Goal: Task Accomplishment & Management: Use online tool/utility

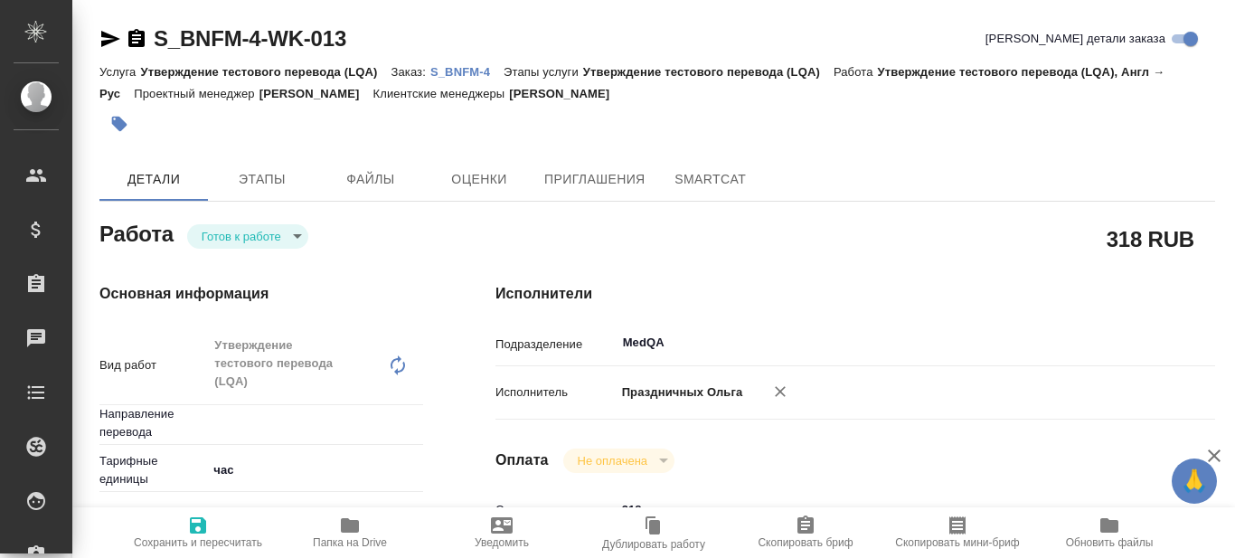
type textarea "x"
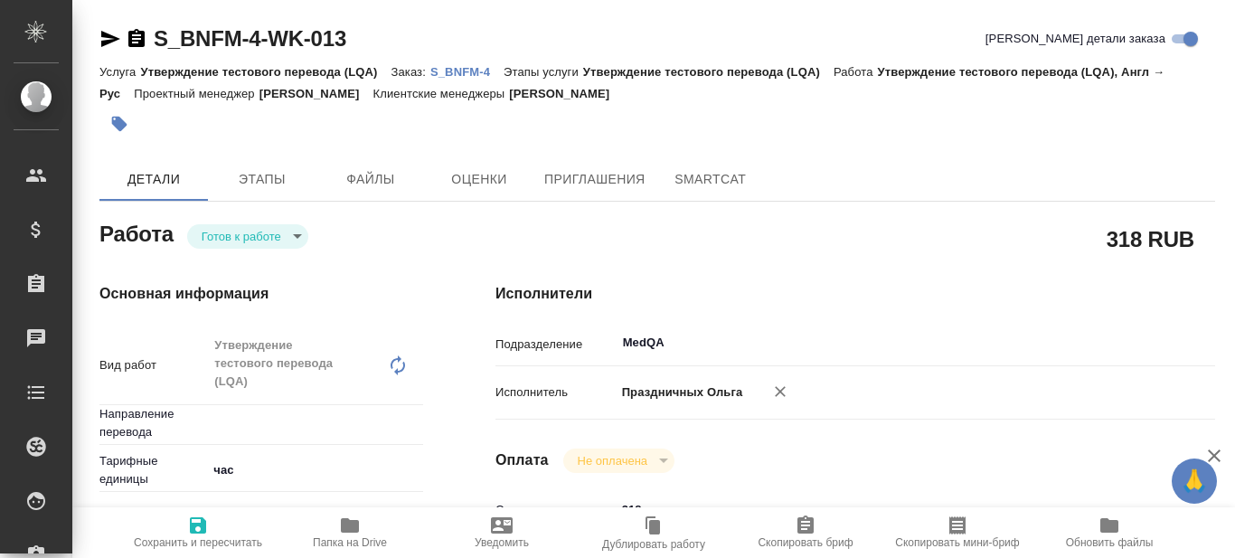
type textarea "x"
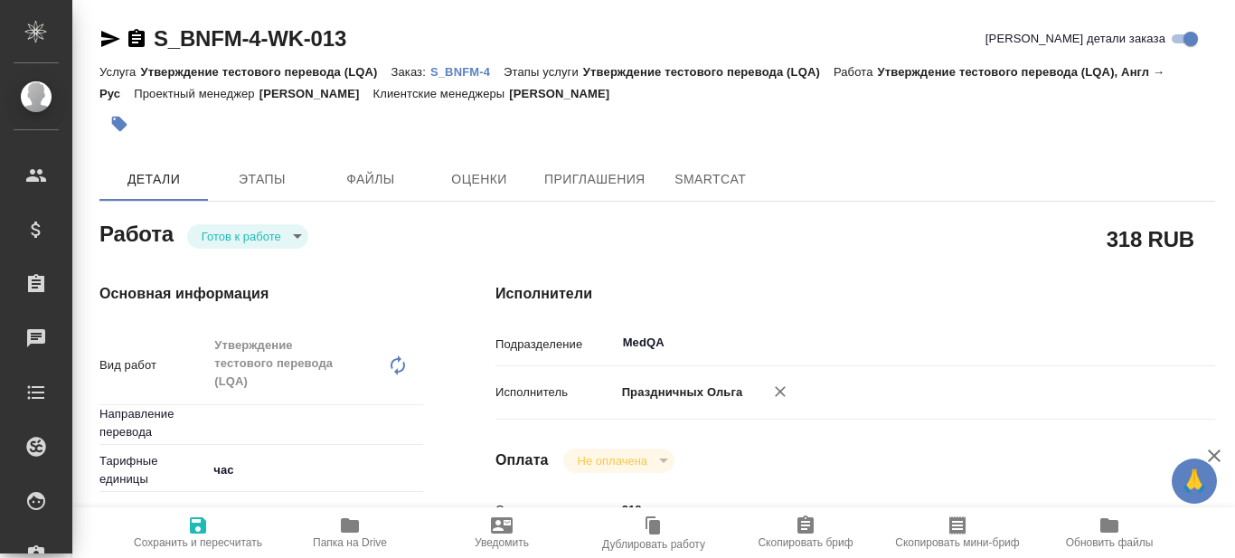
type textarea "x"
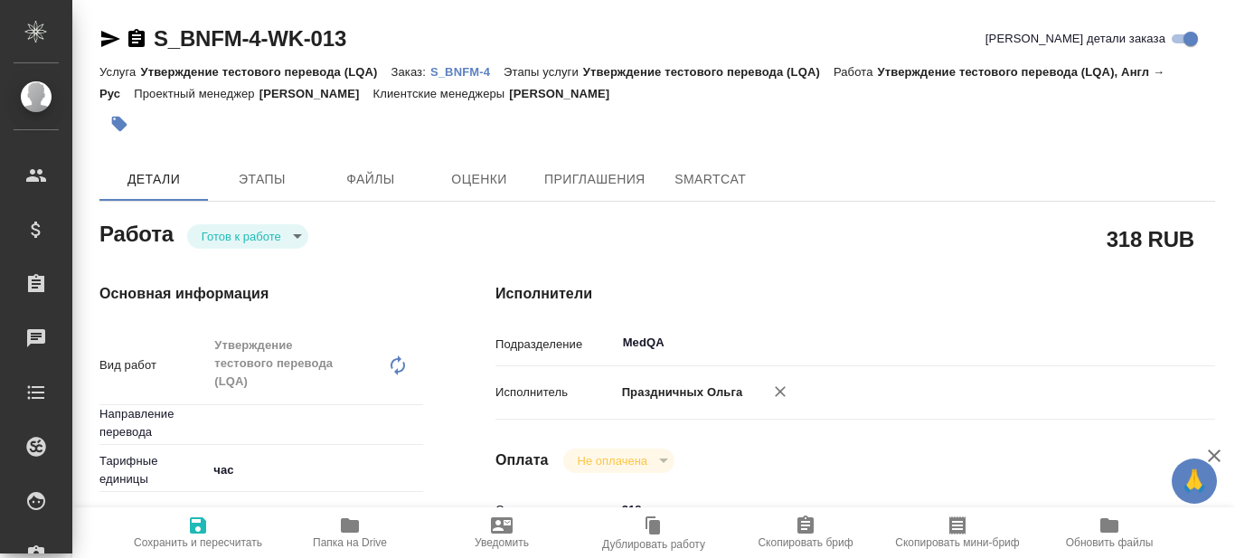
type textarea "x"
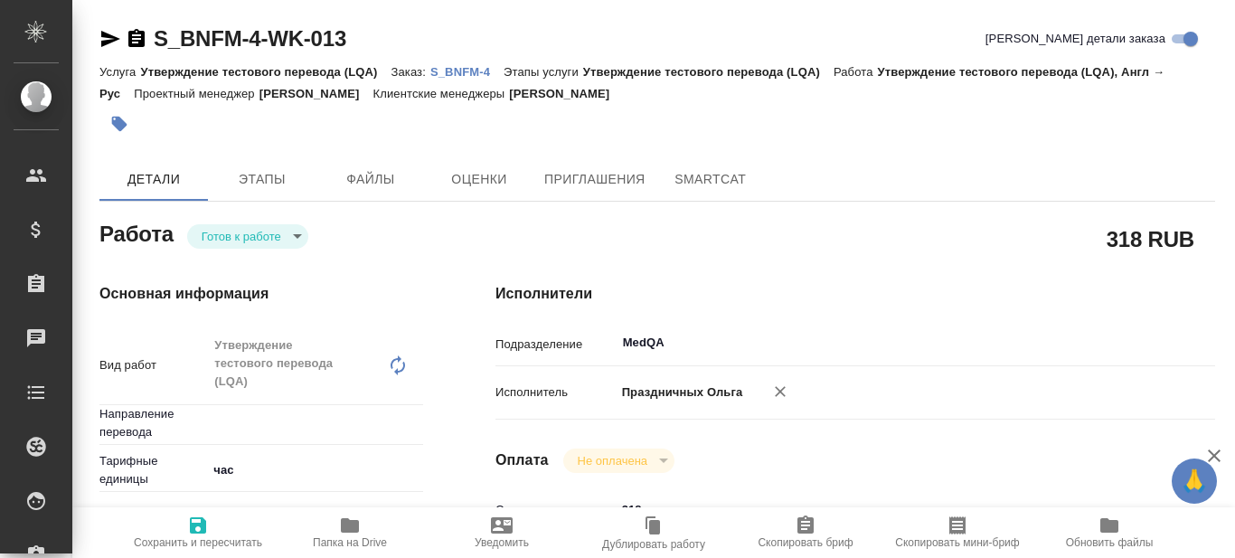
type textarea "x"
type input "англ-рус"
type textarea "x"
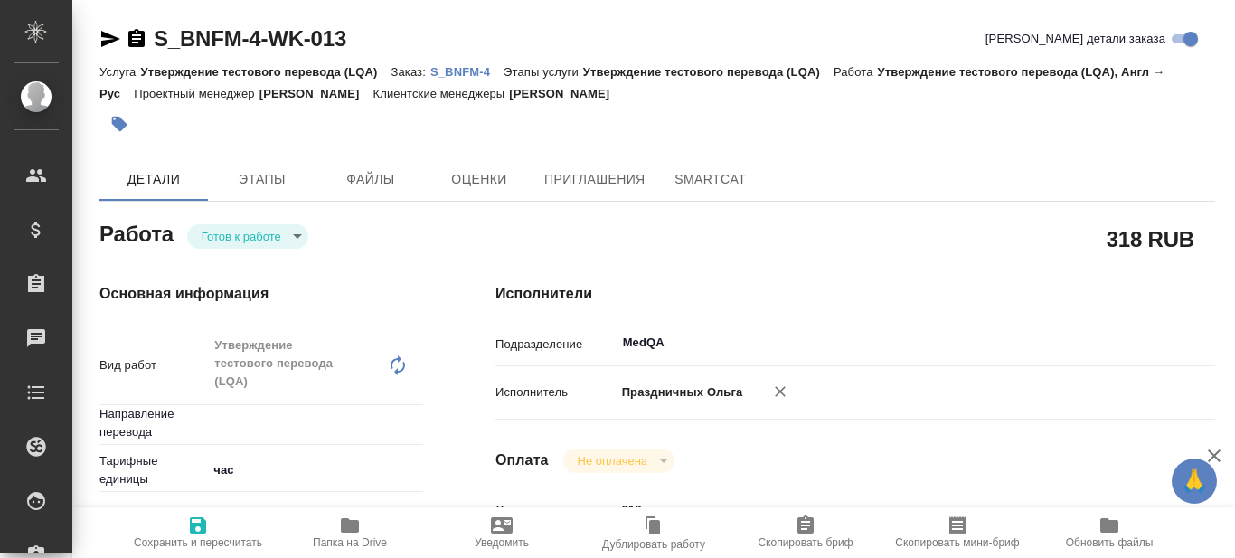
type textarea "x"
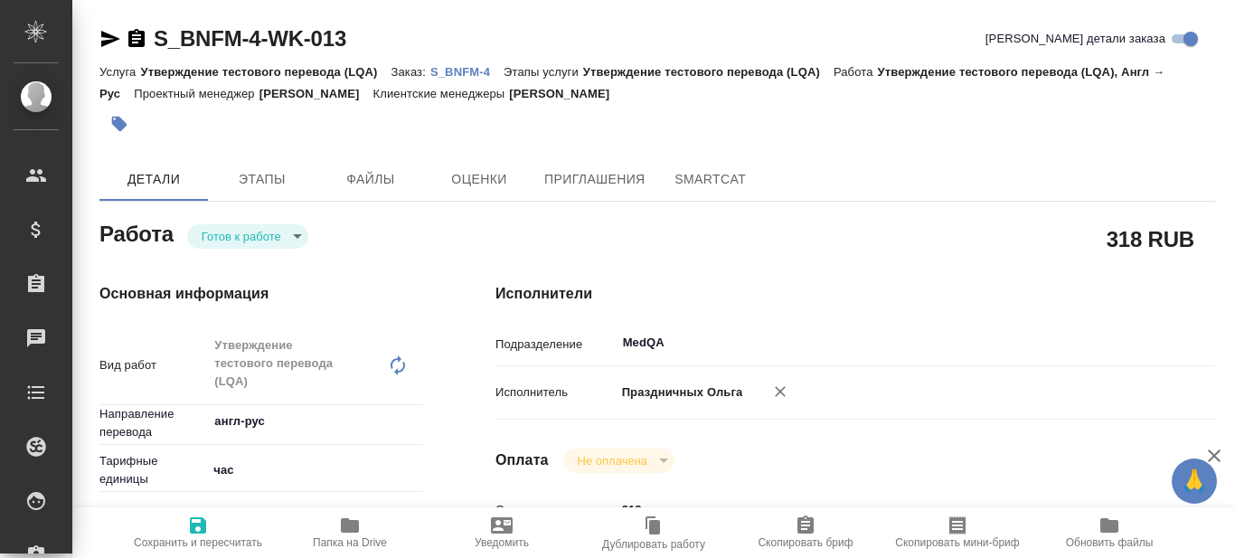
type textarea "x"
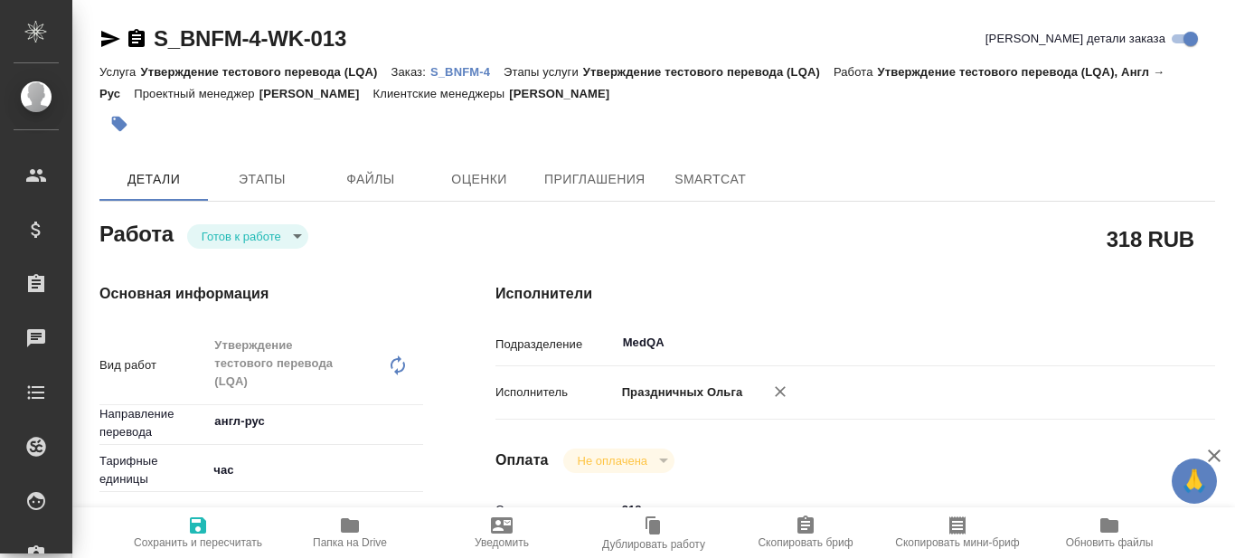
type textarea "x"
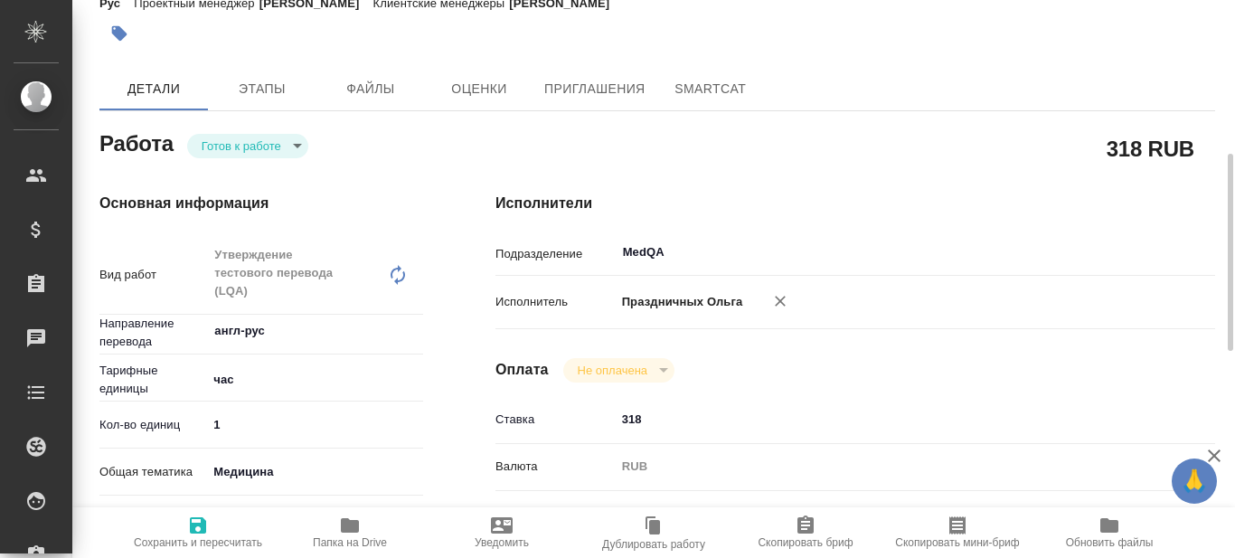
scroll to position [181, 0]
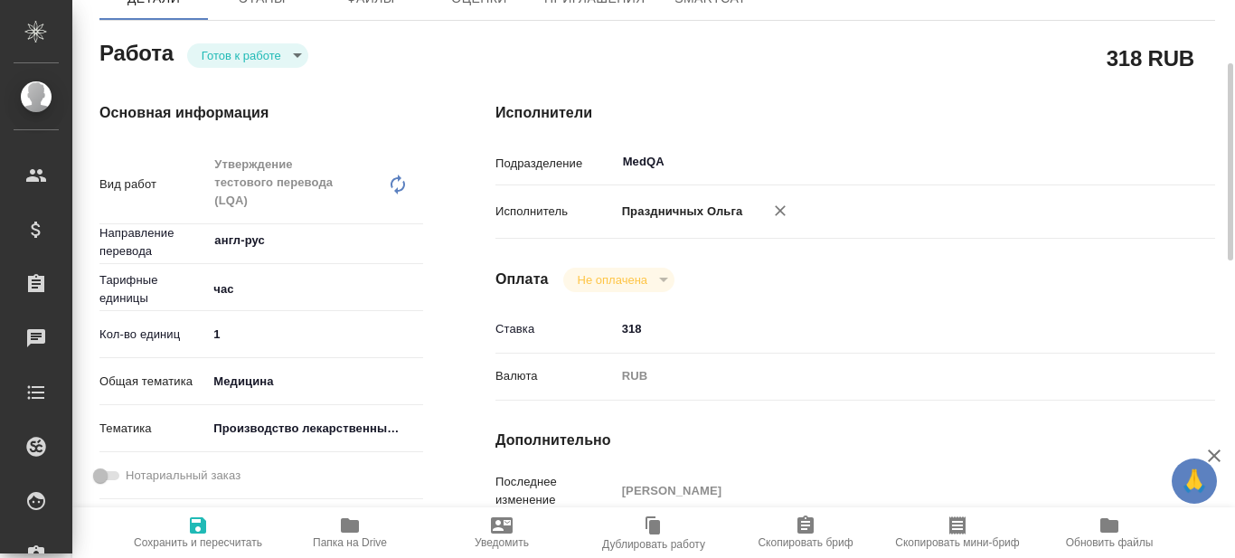
type textarea "x"
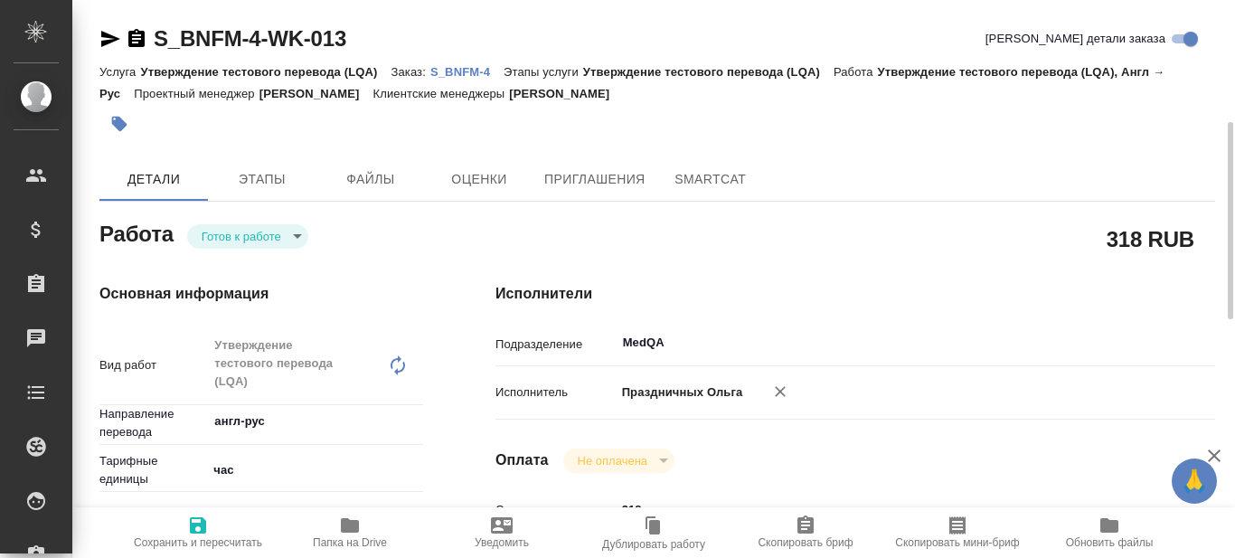
scroll to position [90, 0]
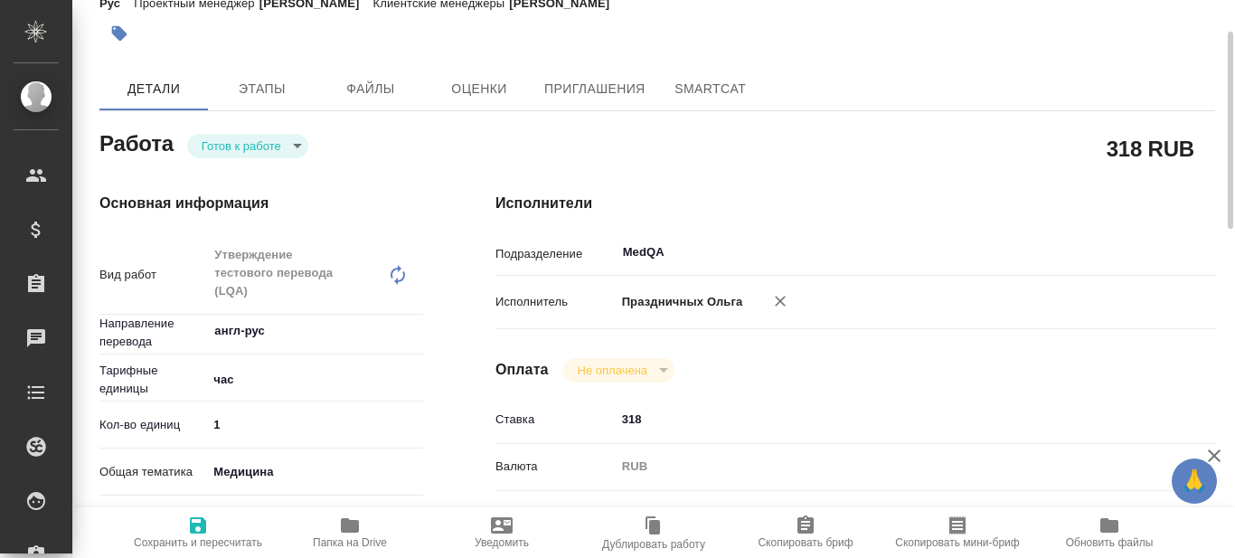
click at [345, 544] on span "Папка на Drive" at bounding box center [350, 542] width 74 height 13
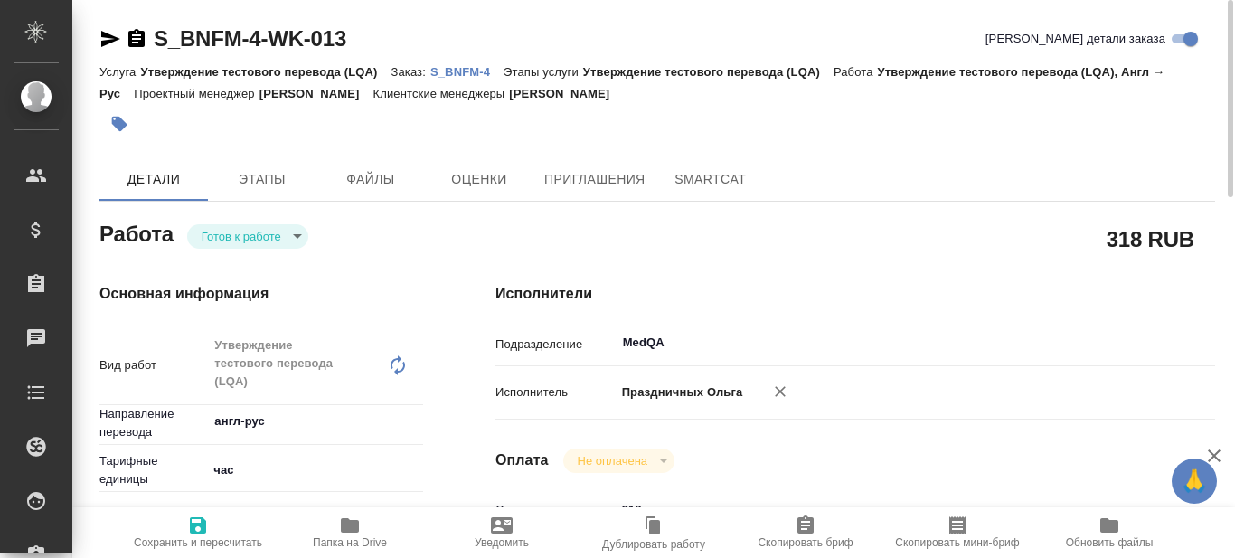
click at [461, 70] on p "S_BNFM-4" at bounding box center [466, 72] width 73 height 14
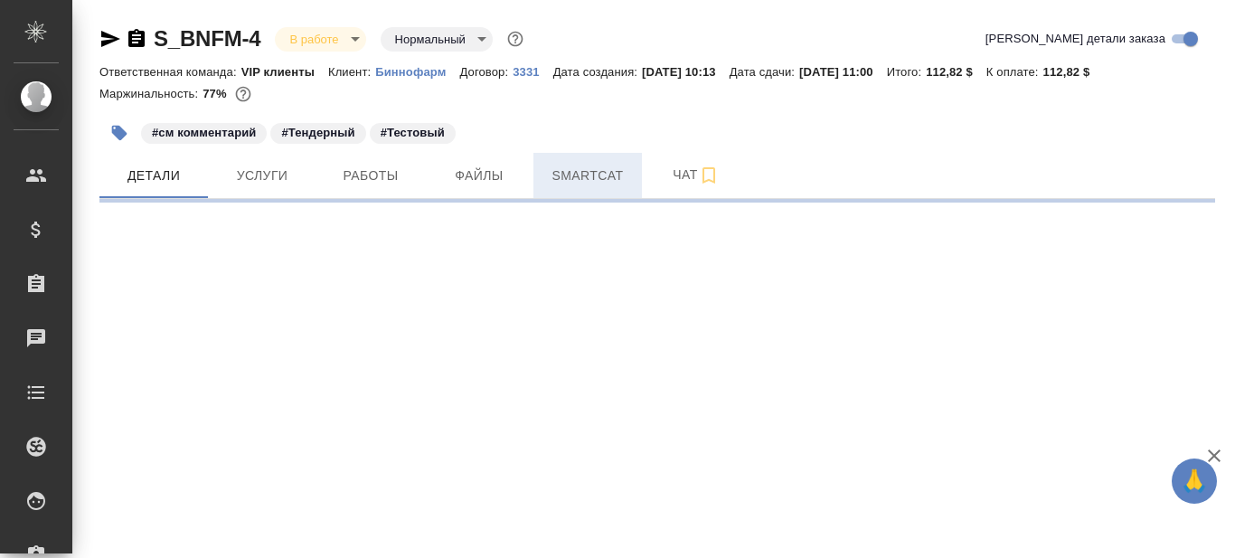
select select "RU"
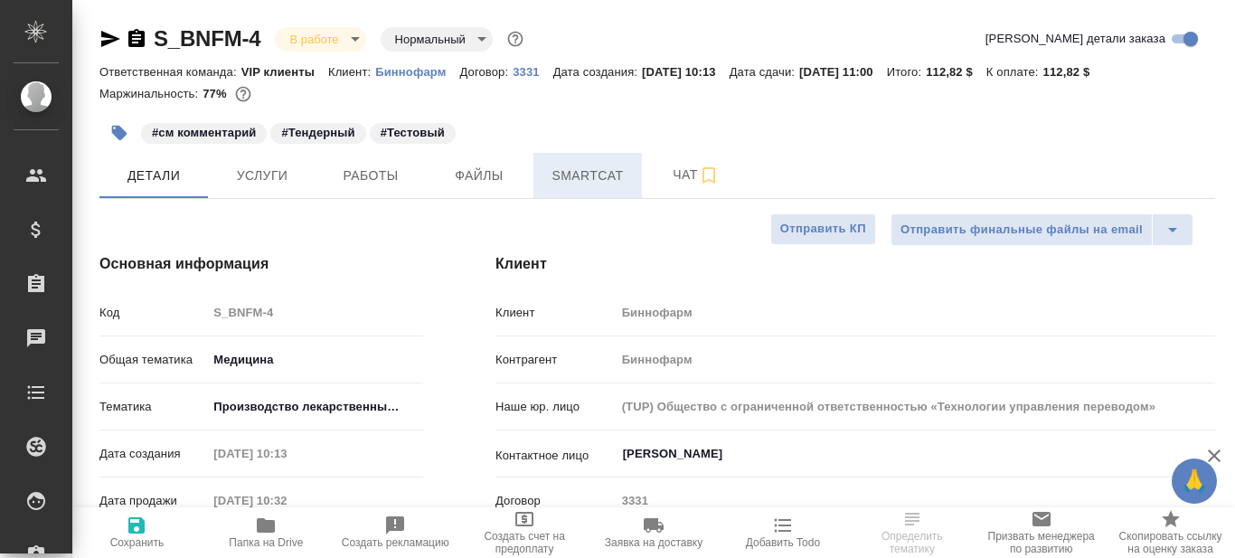
type textarea "x"
type input "Горшкова Валентина"
type textarea "x"
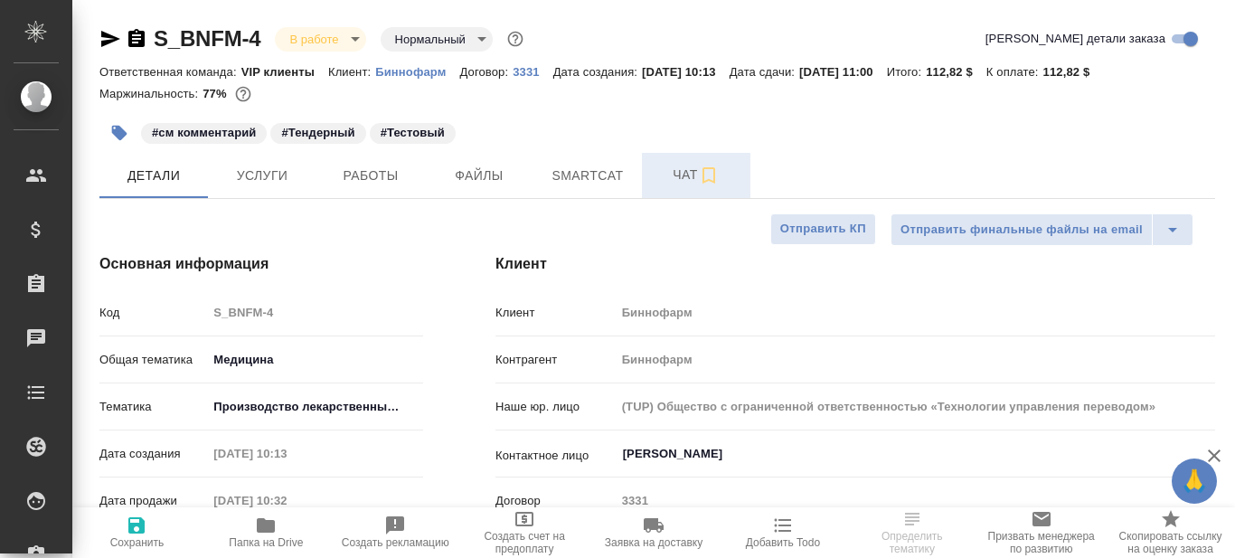
type textarea "x"
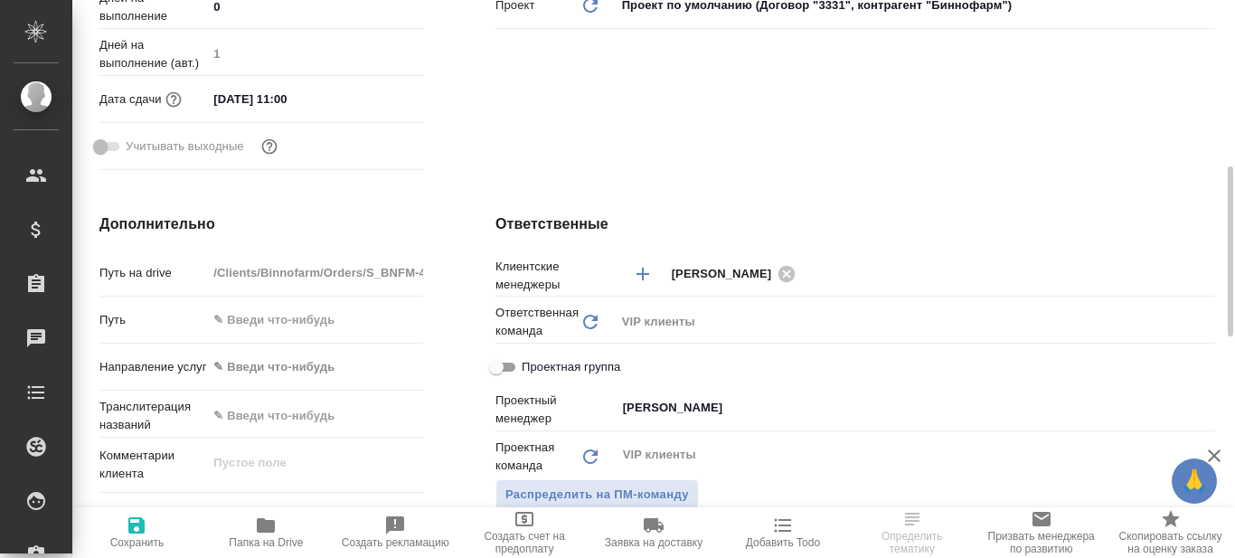
scroll to position [814, 0]
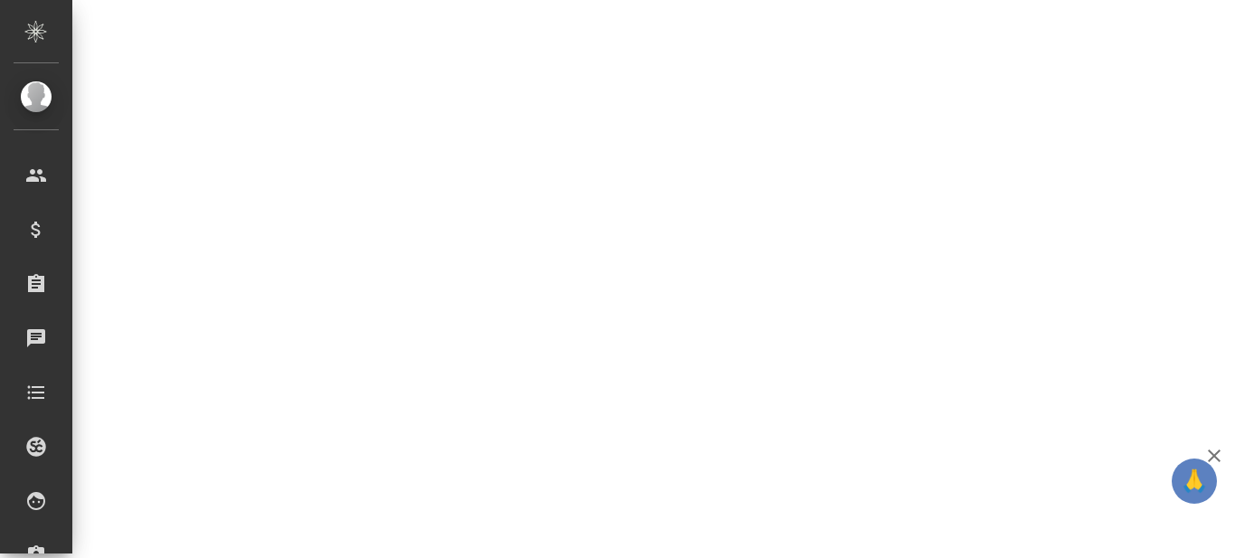
select select "RU"
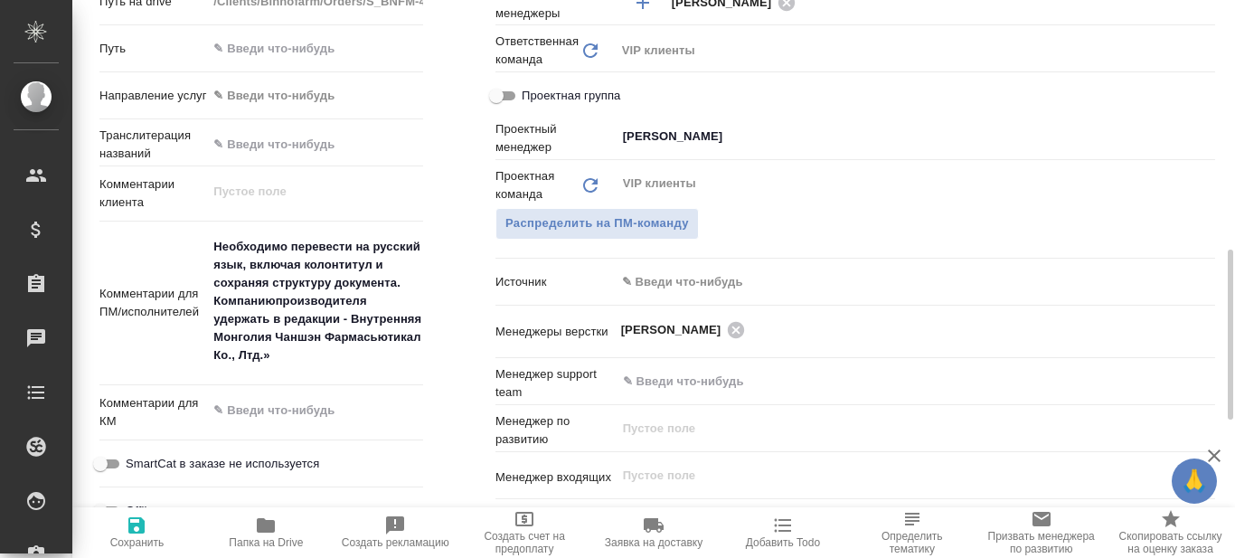
type textarea "x"
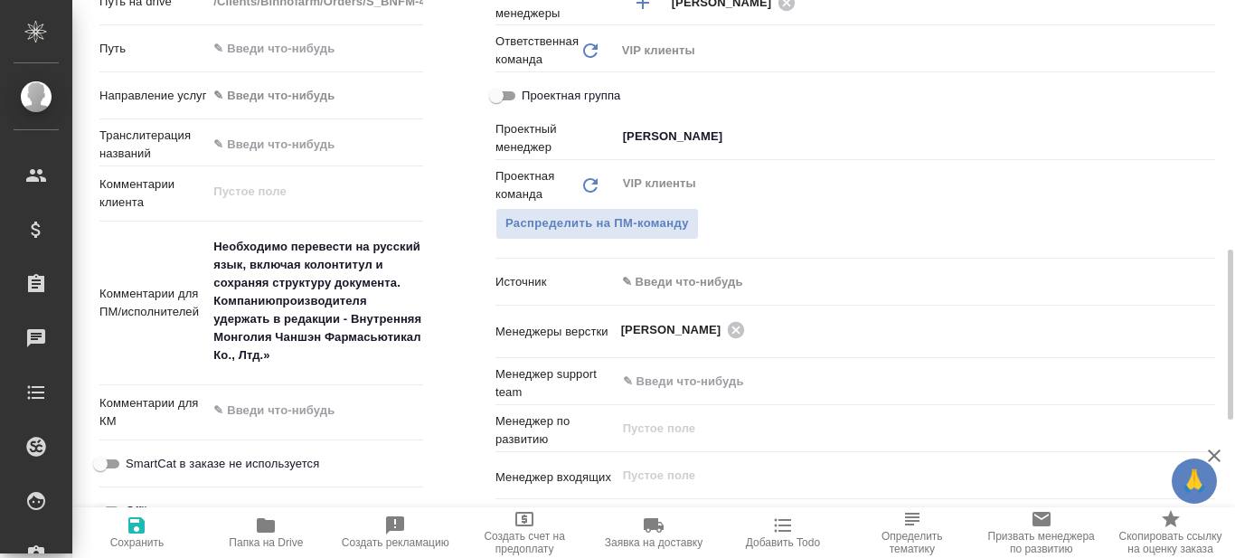
type textarea "x"
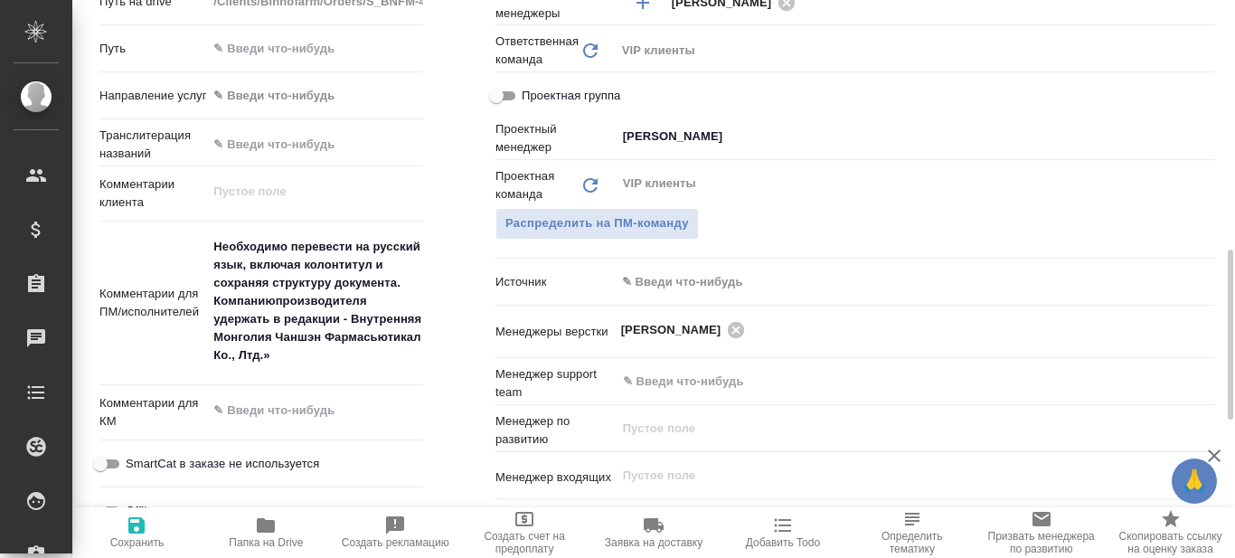
type textarea "x"
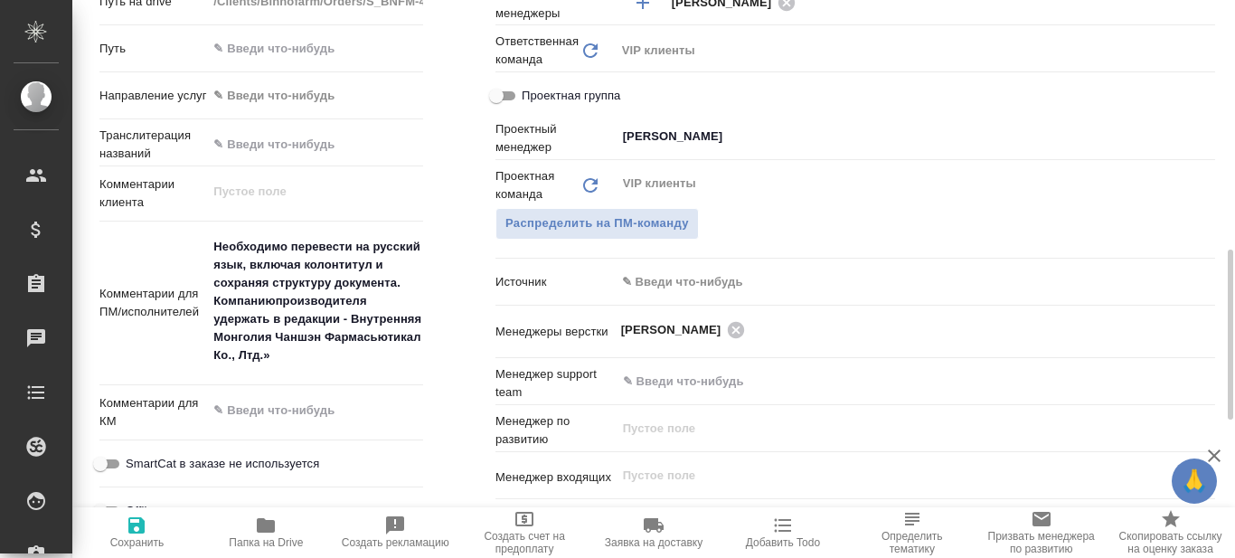
type textarea "x"
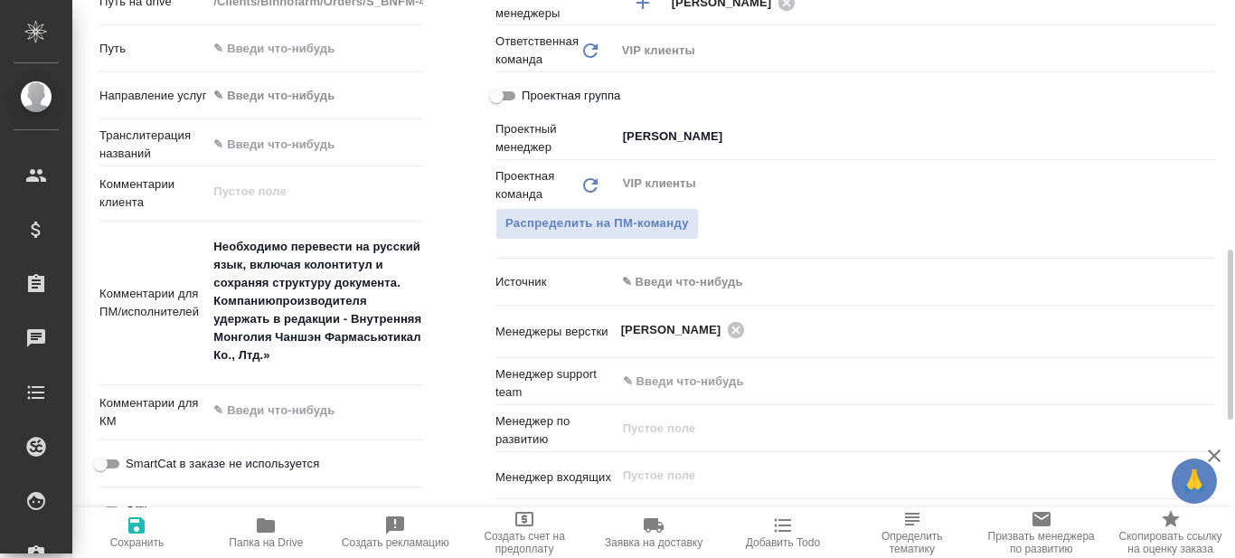
type textarea "x"
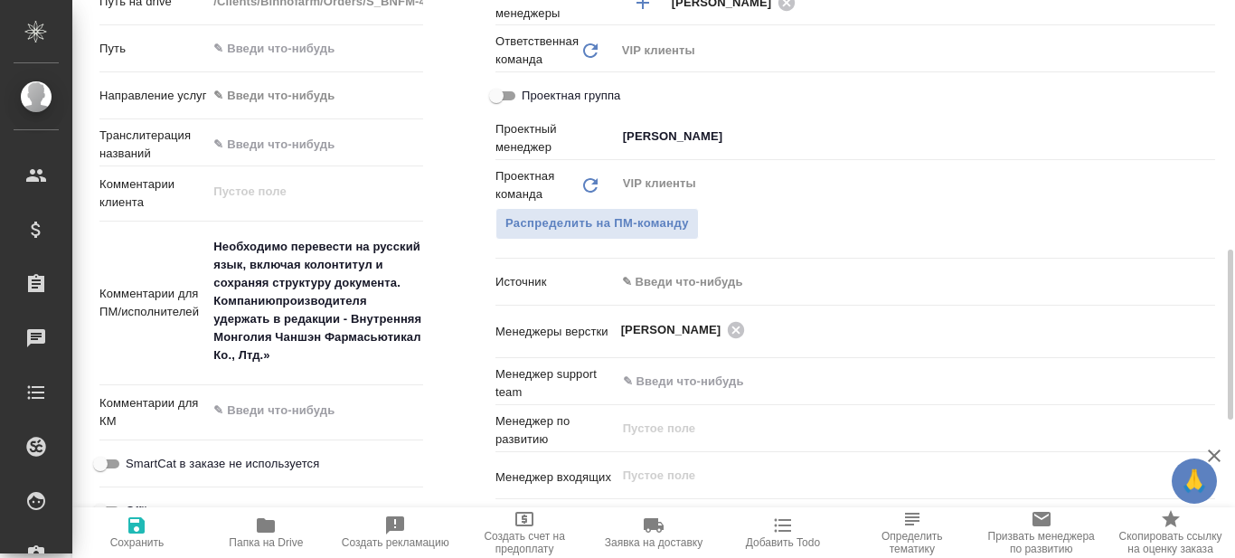
type textarea "x"
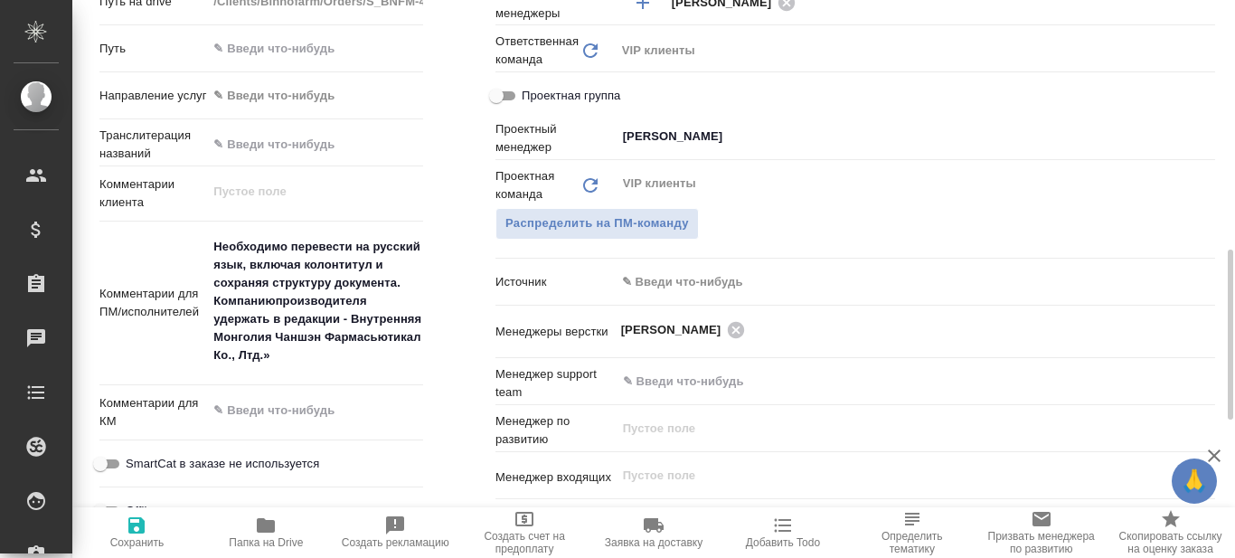
type textarea "x"
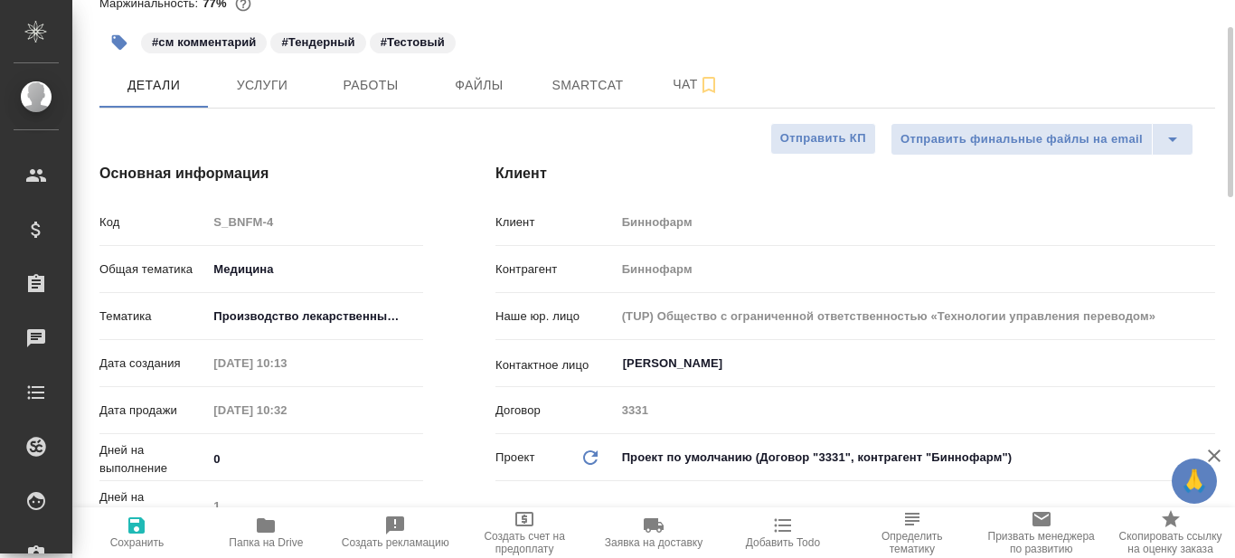
scroll to position [0, 0]
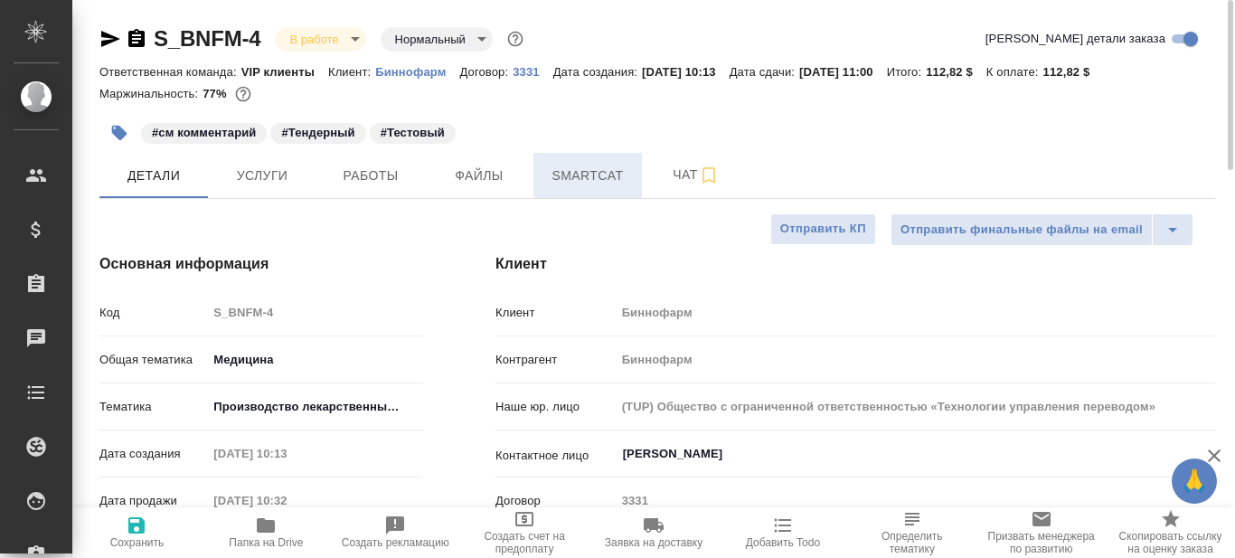
click at [590, 184] on span "Smartcat" at bounding box center [587, 176] width 87 height 23
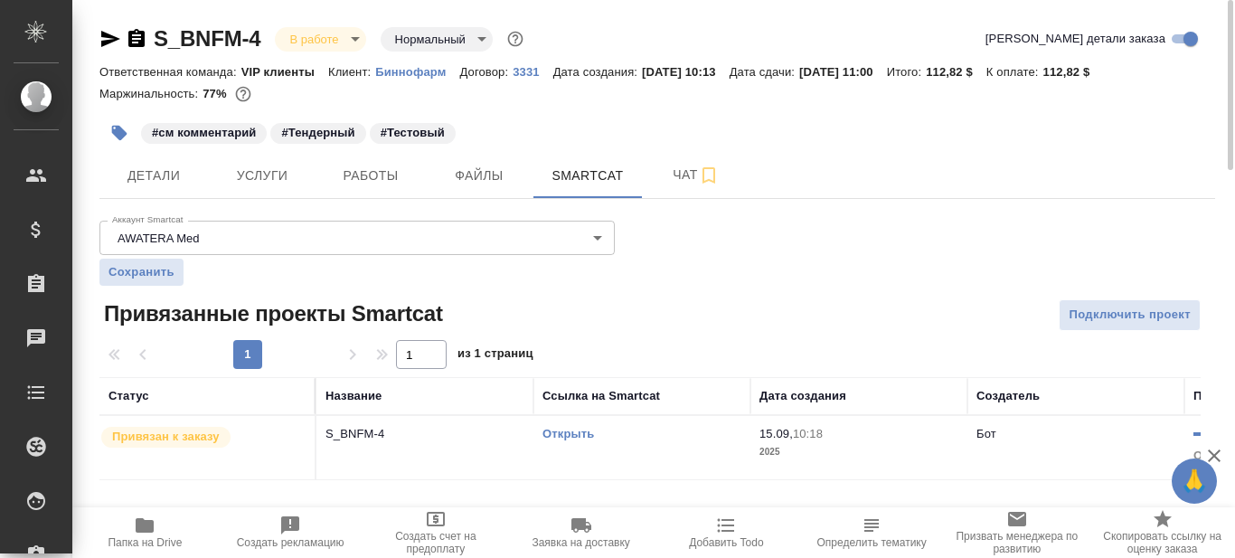
click at [588, 431] on link "Открыть" at bounding box center [569, 434] width 52 height 14
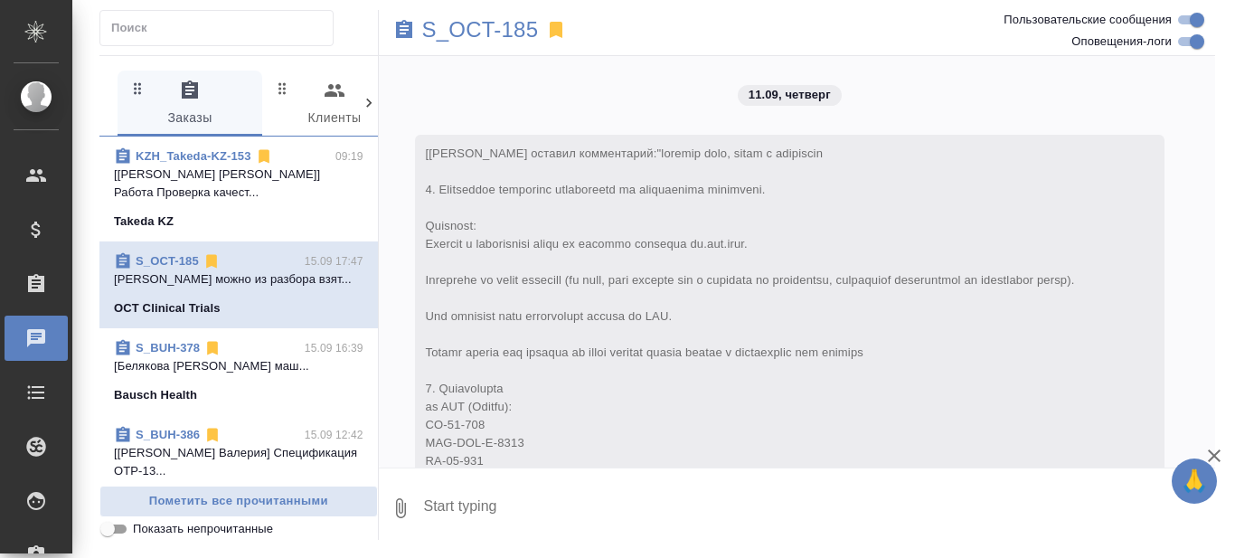
scroll to position [18060, 0]
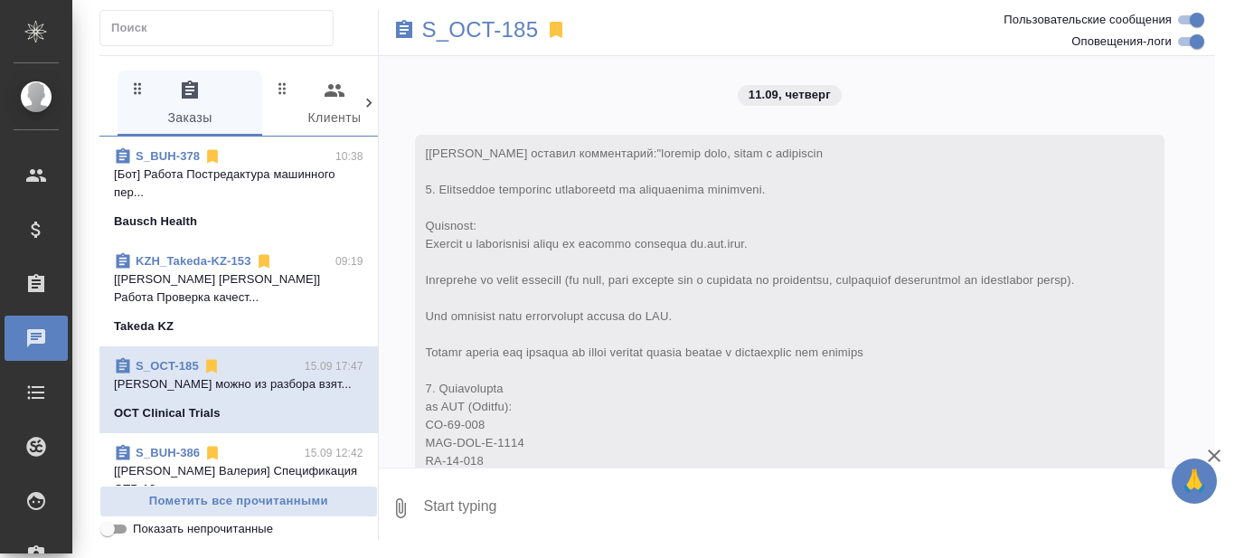
scroll to position [18060, 0]
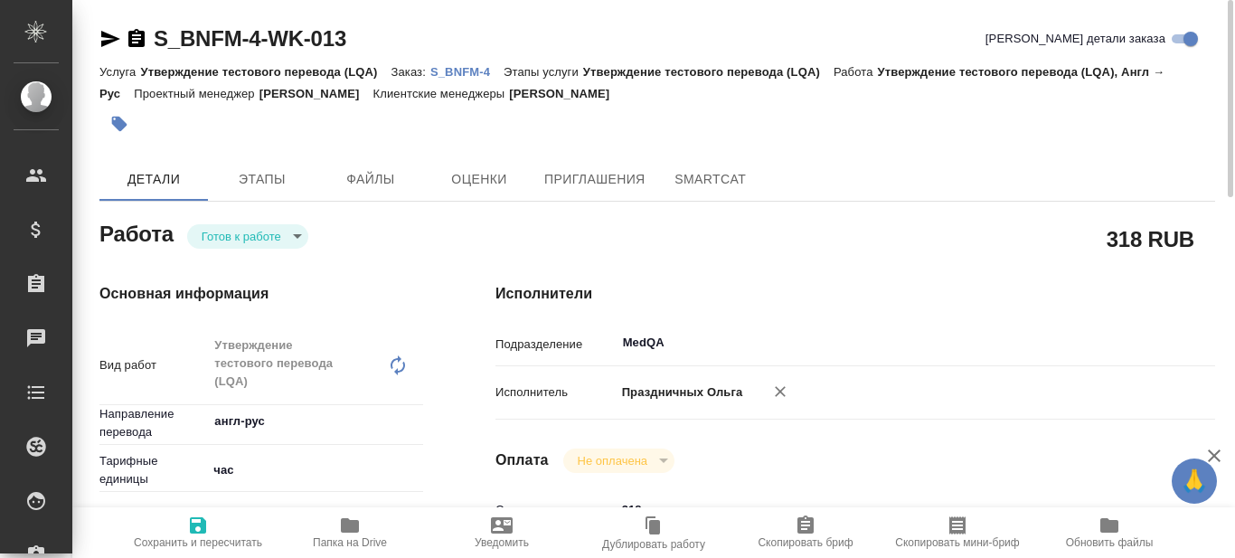
click at [346, 530] on icon "button" at bounding box center [350, 525] width 18 height 14
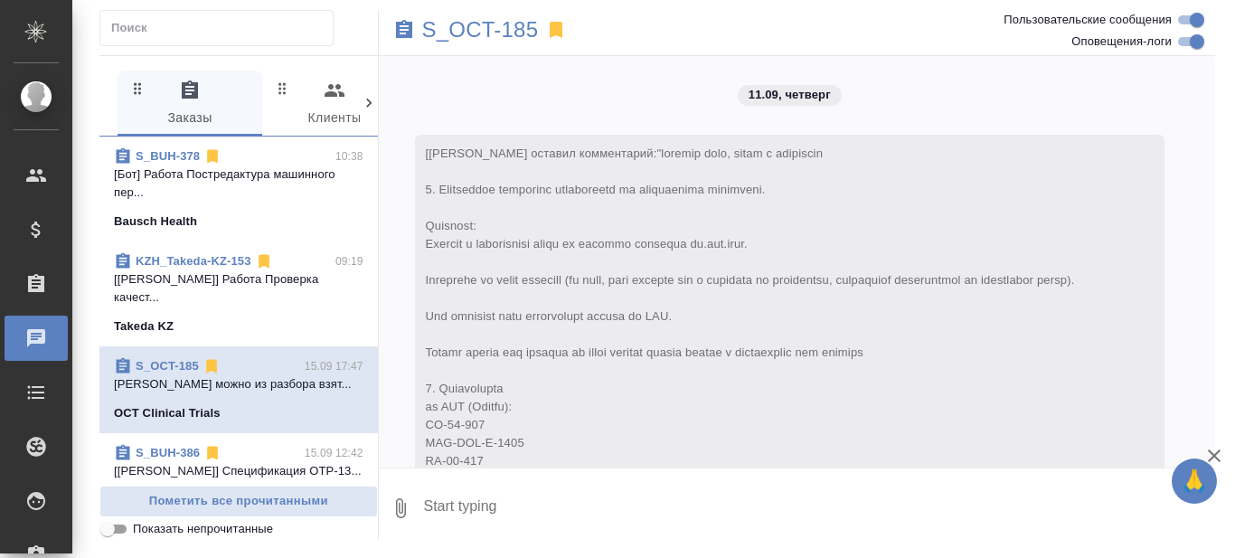
scroll to position [18060, 0]
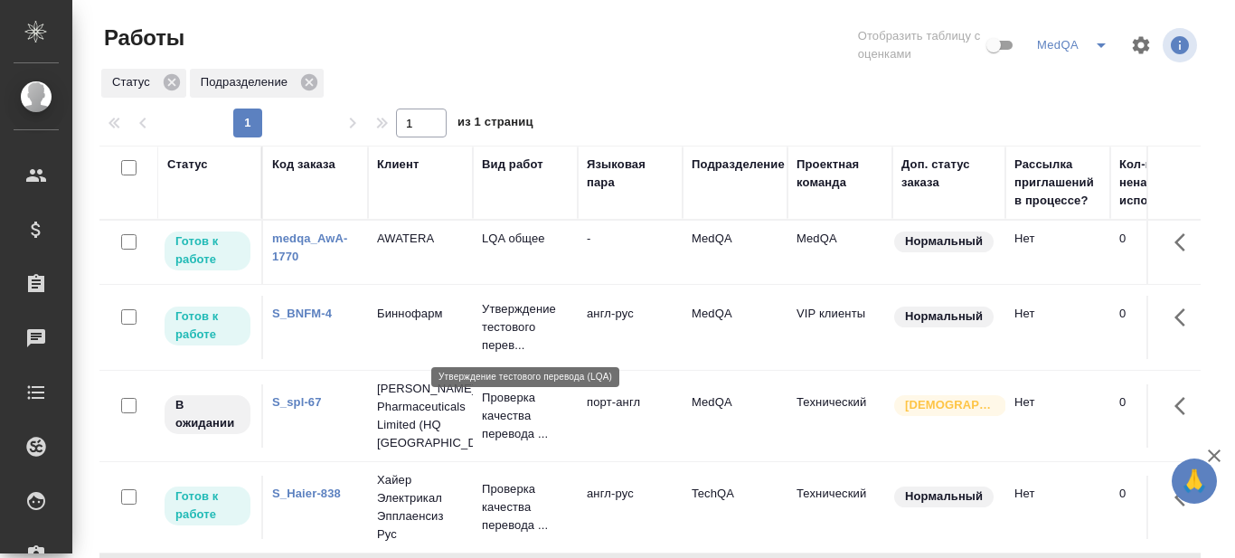
click at [510, 327] on p "Утверждение тестового перев..." at bounding box center [525, 327] width 87 height 54
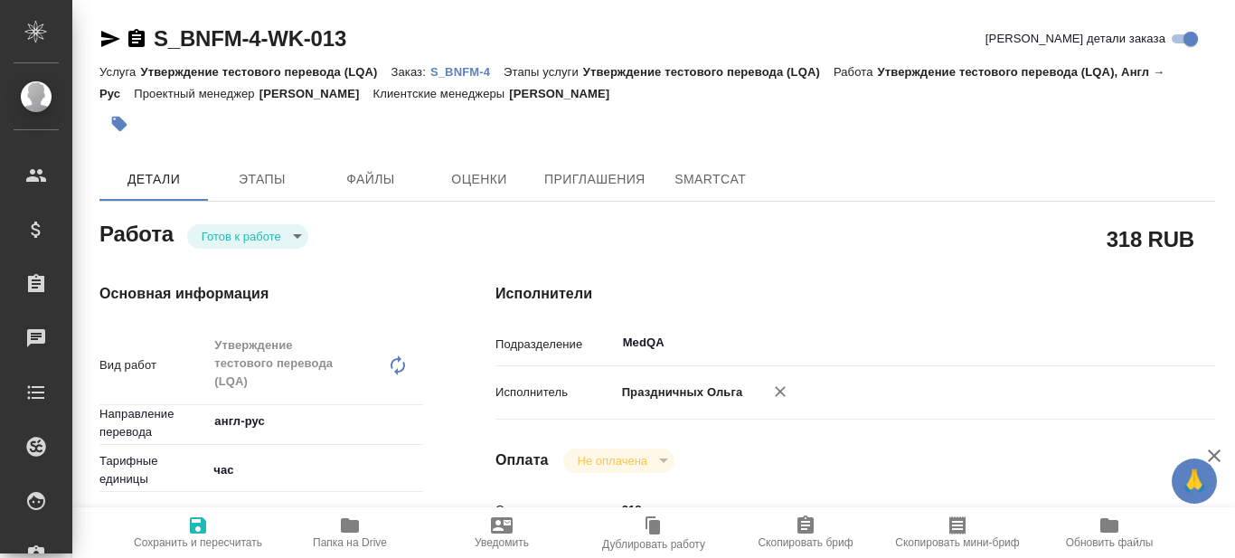
type textarea "x"
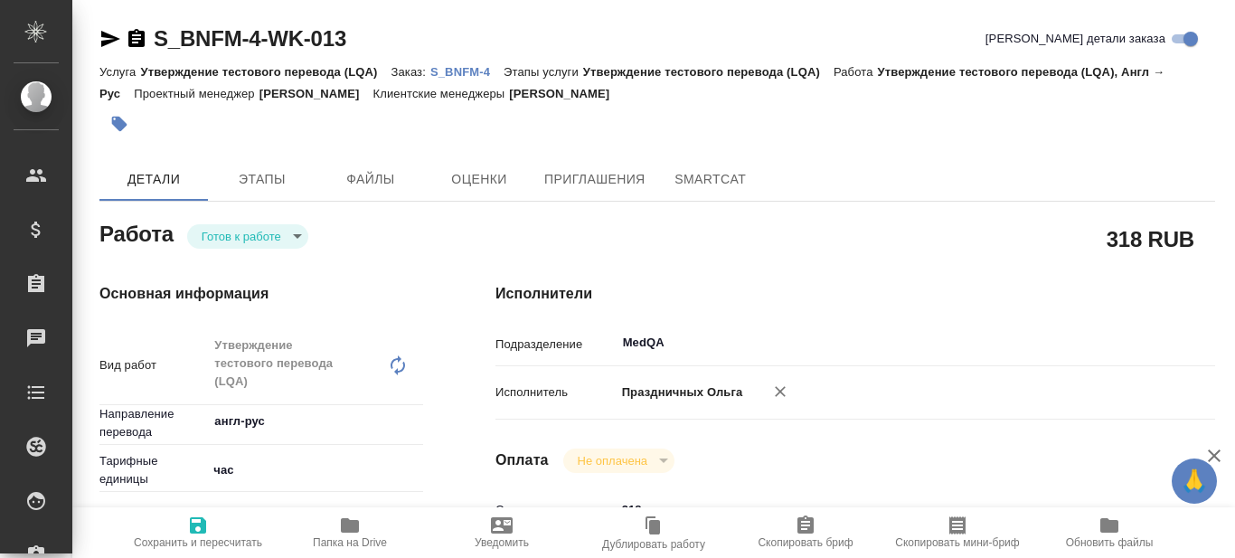
type textarea "x"
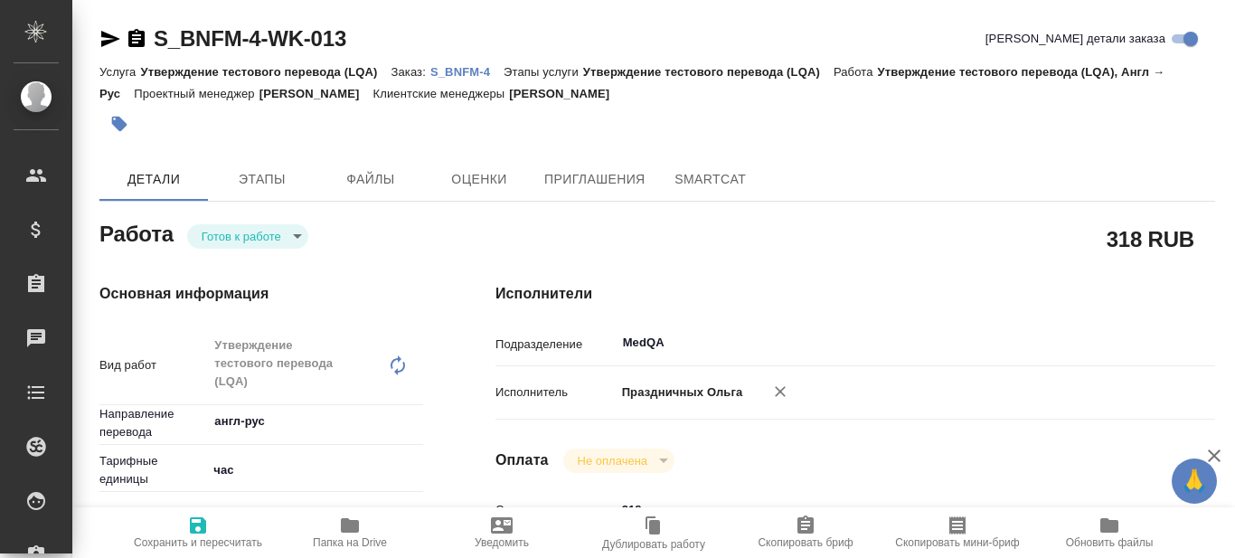
type textarea "x"
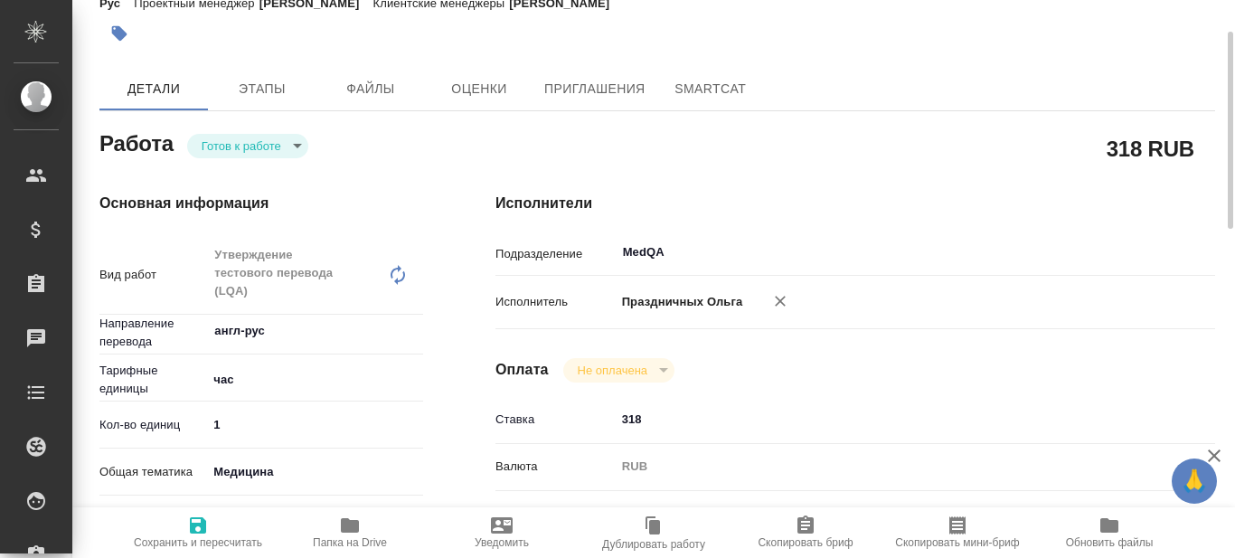
type textarea "x"
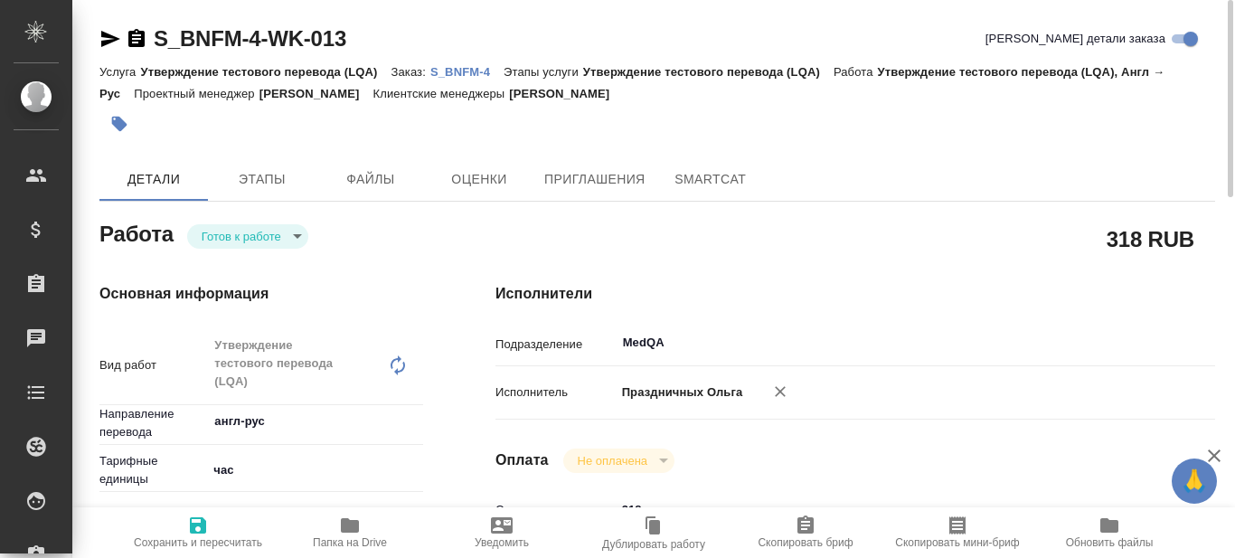
type textarea "x"
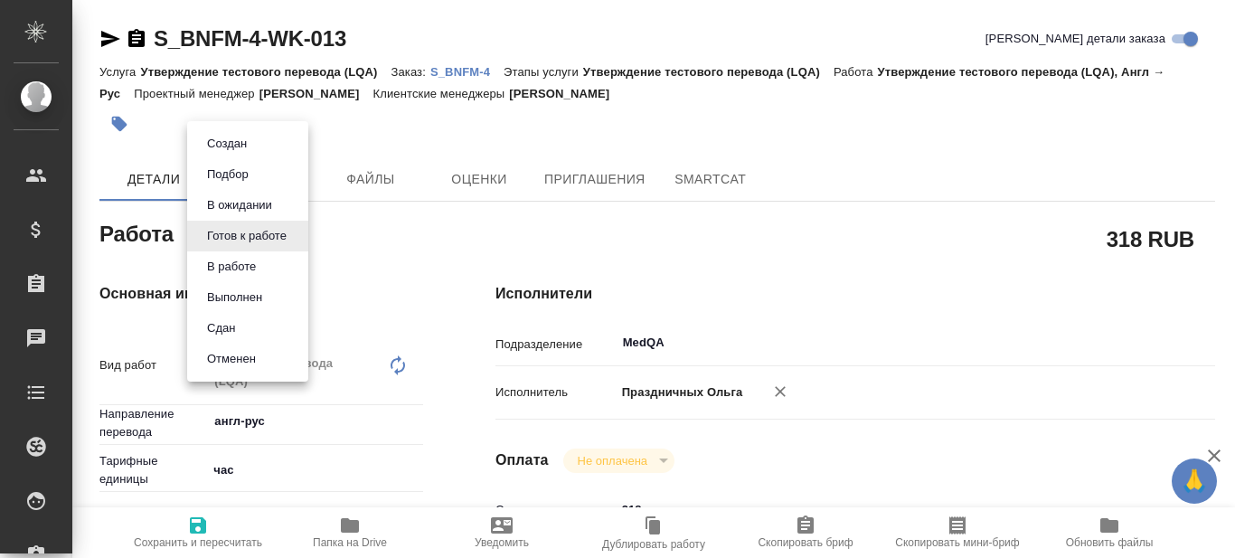
click at [292, 235] on body "🙏 .cls-1 fill:#fff; AWATERA Prazdnichnykh [PERSON_NAME] Спецификации Заказы 0 Ч…" at bounding box center [617, 279] width 1235 height 558
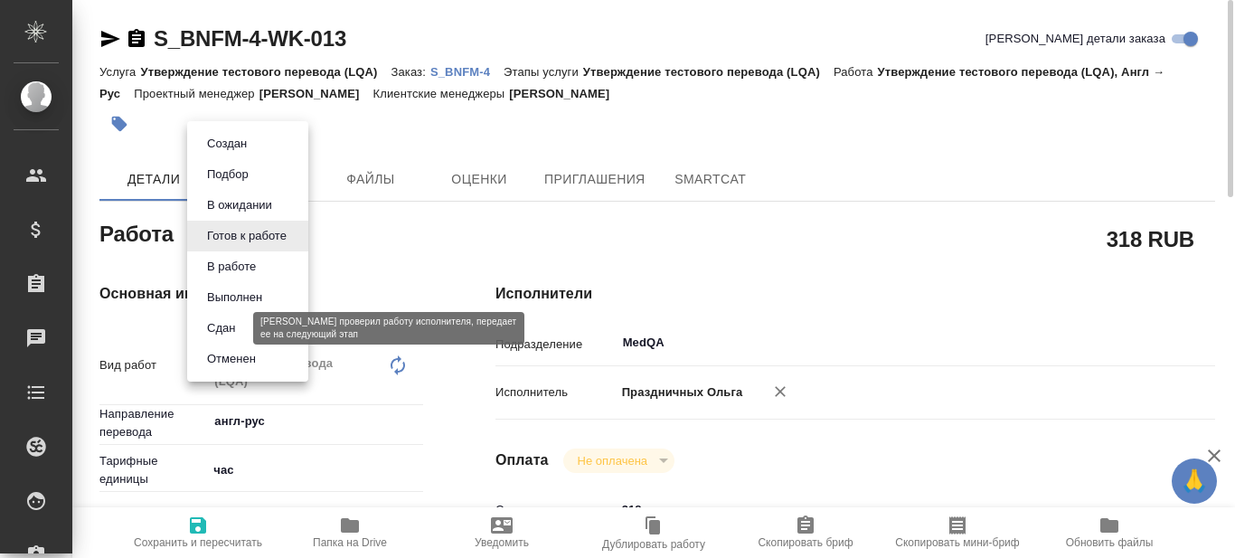
click at [232, 328] on button "Сдан" at bounding box center [221, 328] width 39 height 20
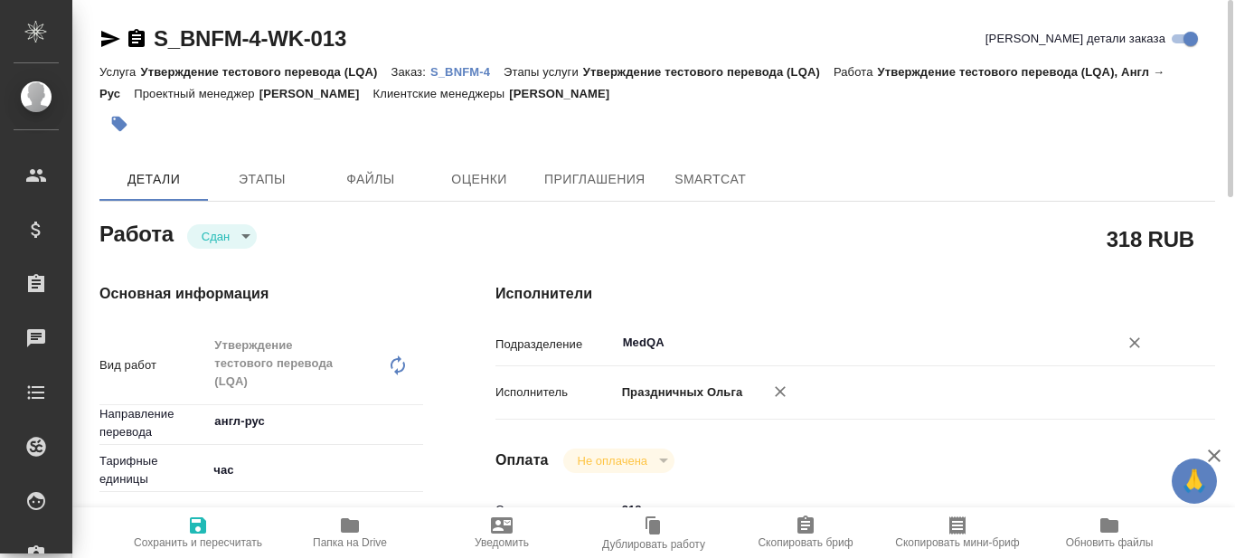
type textarea "x"
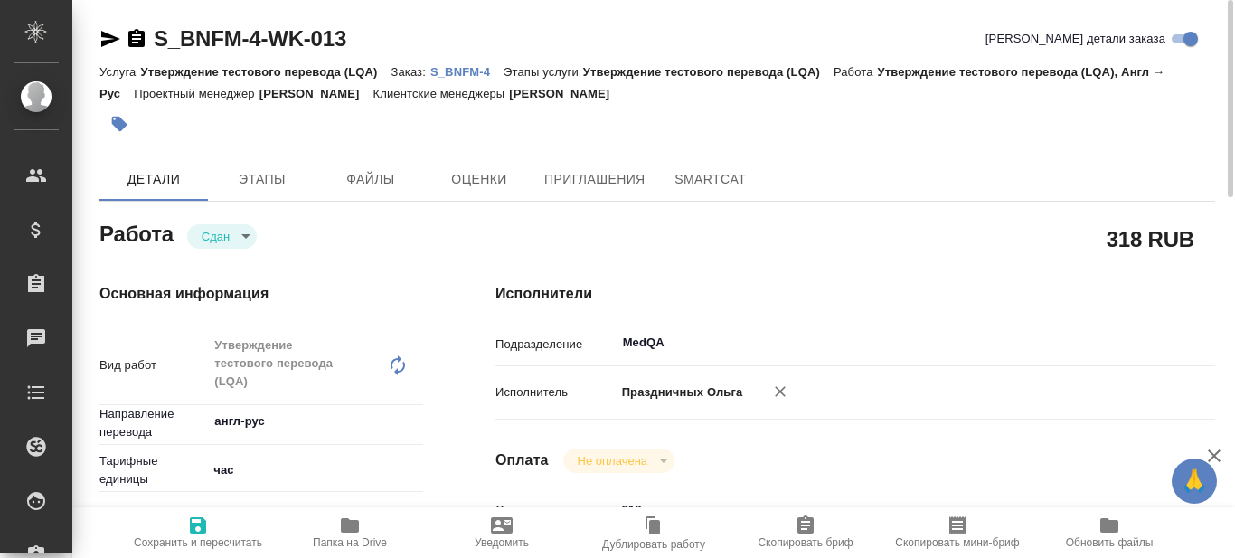
type textarea "x"
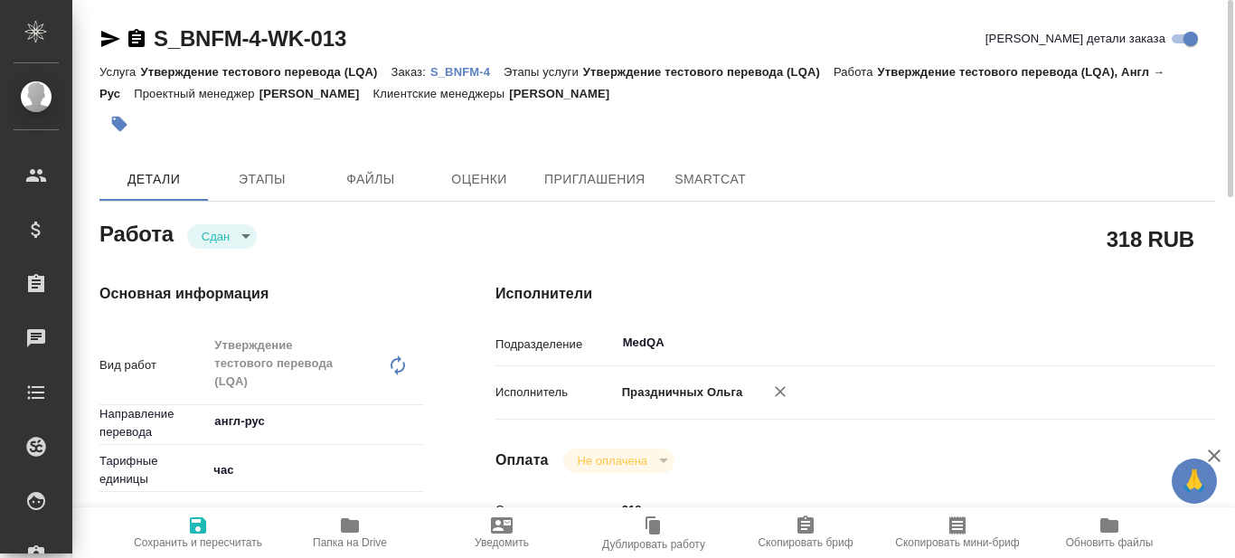
type textarea "x"
